Goal: Check status

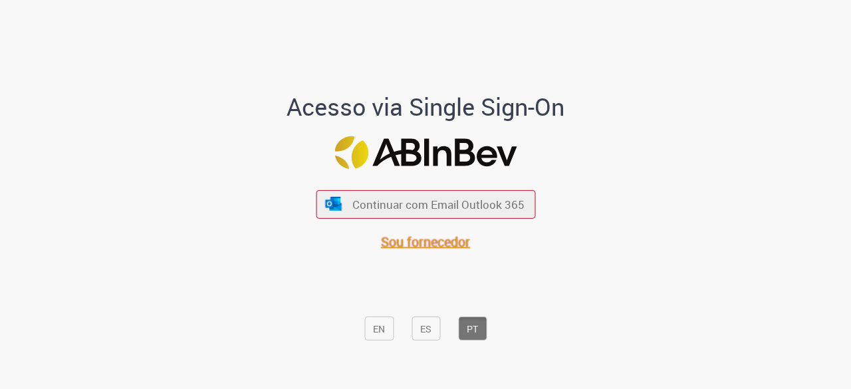
click at [431, 247] on font "Sou fornecedor" at bounding box center [425, 242] width 89 height 18
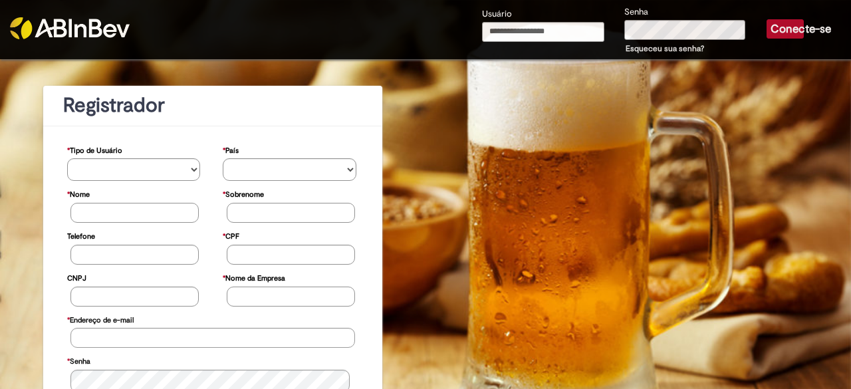
click at [554, 29] on input "Usuário" at bounding box center [543, 32] width 122 height 20
type input "**********"
click at [788, 27] on font "Conecte-se" at bounding box center [800, 29] width 60 height 14
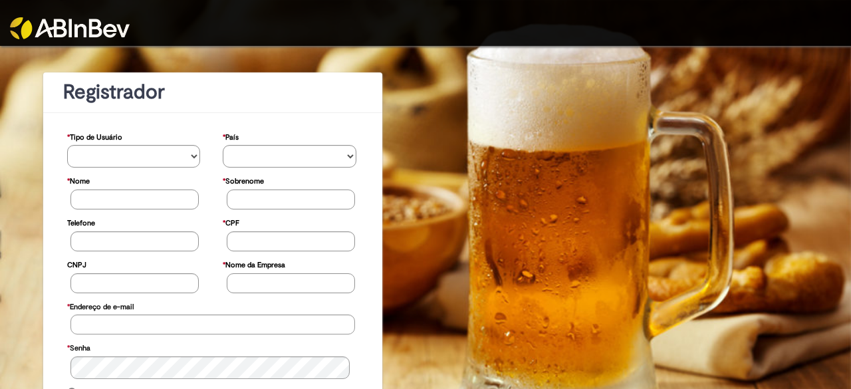
click at [94, 20] on img at bounding box center [70, 28] width 120 height 22
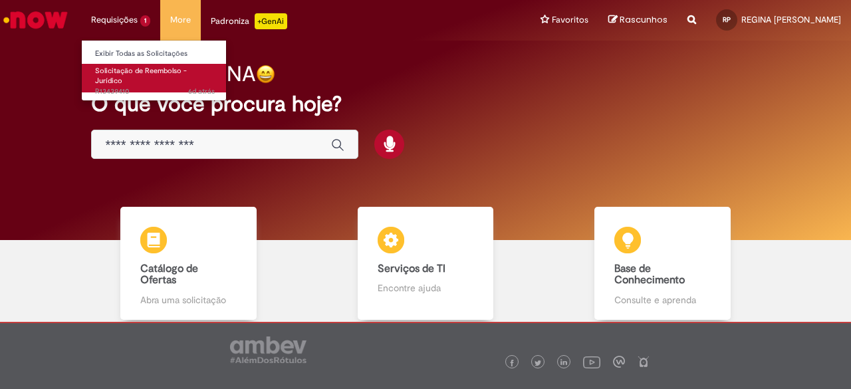
click at [133, 86] on span "6d atrás 6 dias atrás R13439410" at bounding box center [155, 91] width 120 height 11
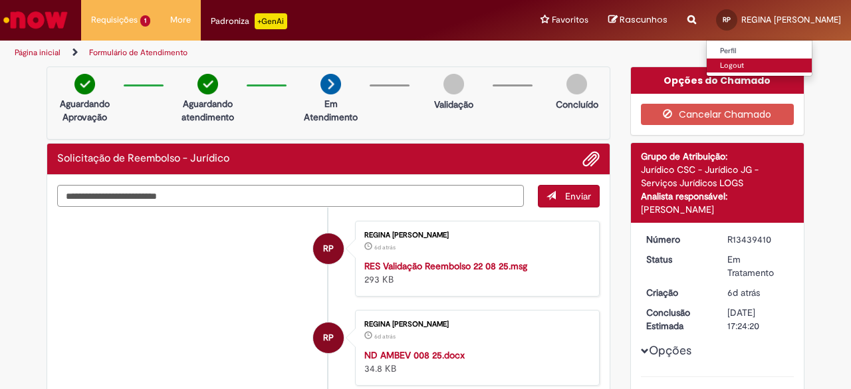
click at [727, 65] on link "Logout" at bounding box center [758, 65] width 105 height 15
